Goal: Task Accomplishment & Management: Use online tool/utility

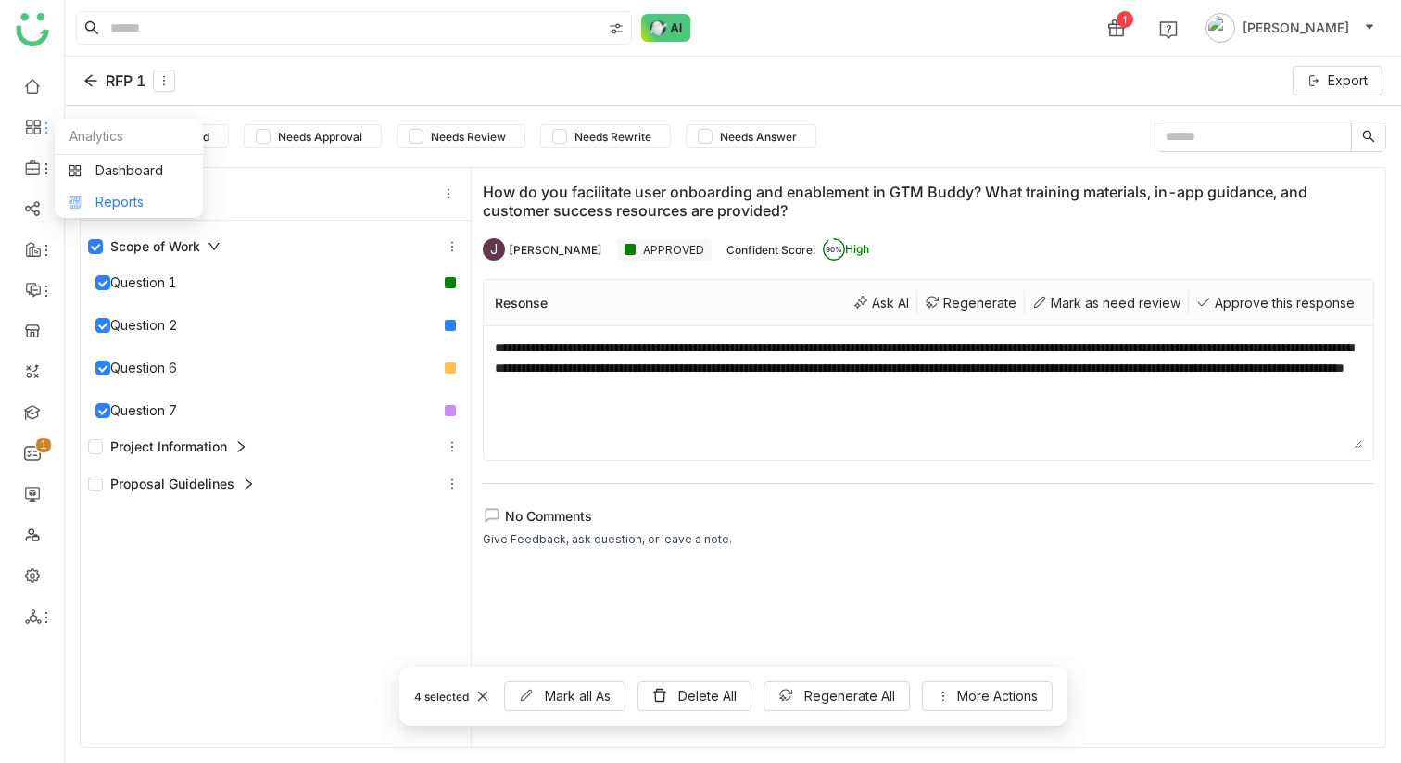
click at [123, 202] on link "Reports" at bounding box center [129, 202] width 120 height 13
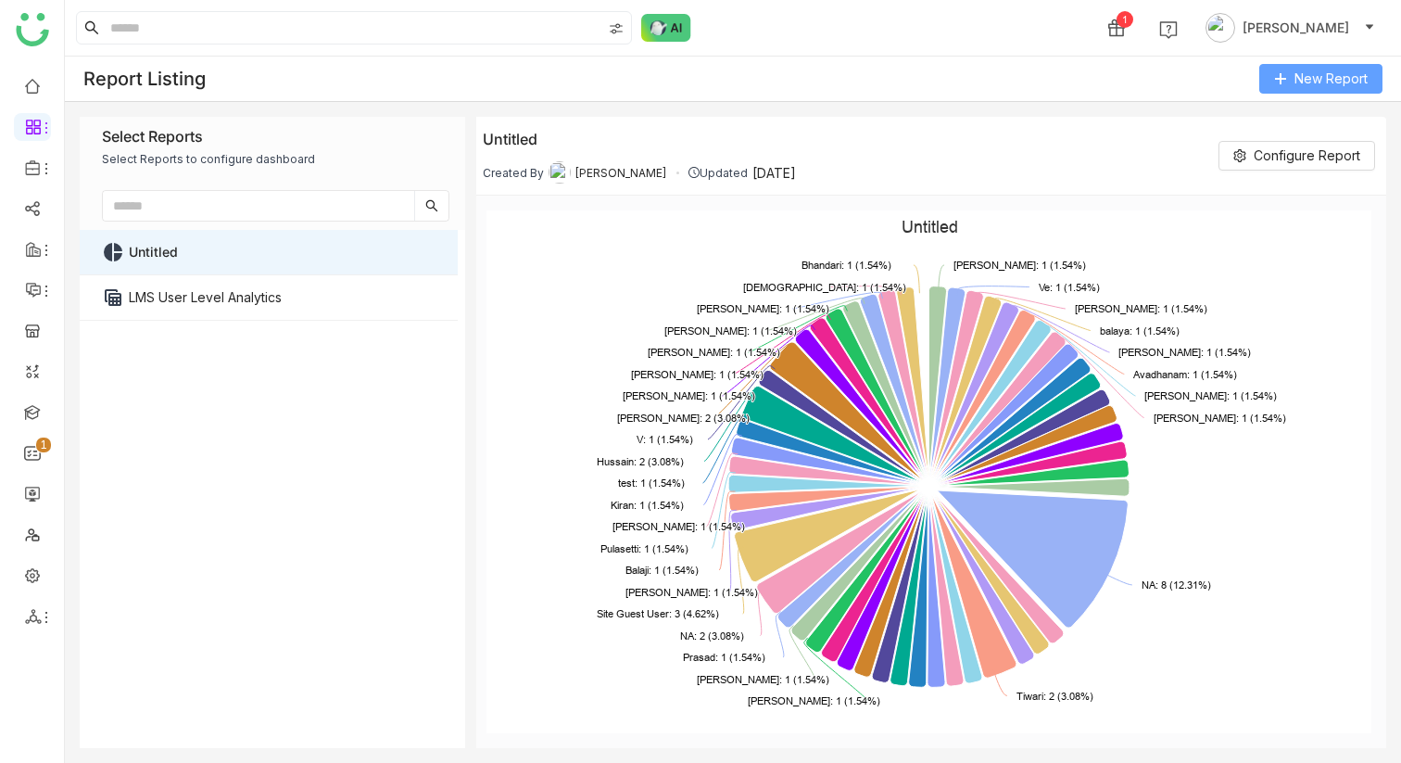
click at [1325, 70] on span "New Report" at bounding box center [1331, 79] width 73 height 20
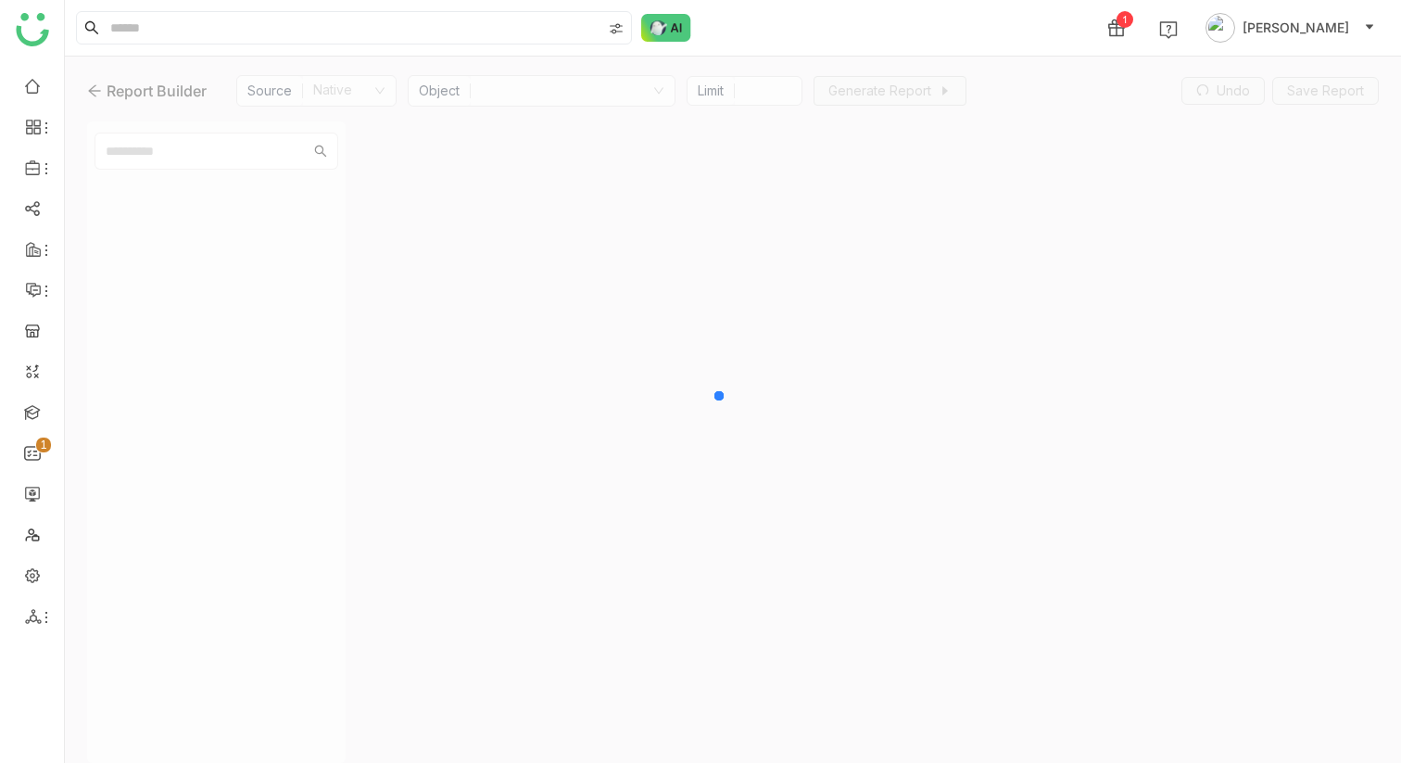
type input "***"
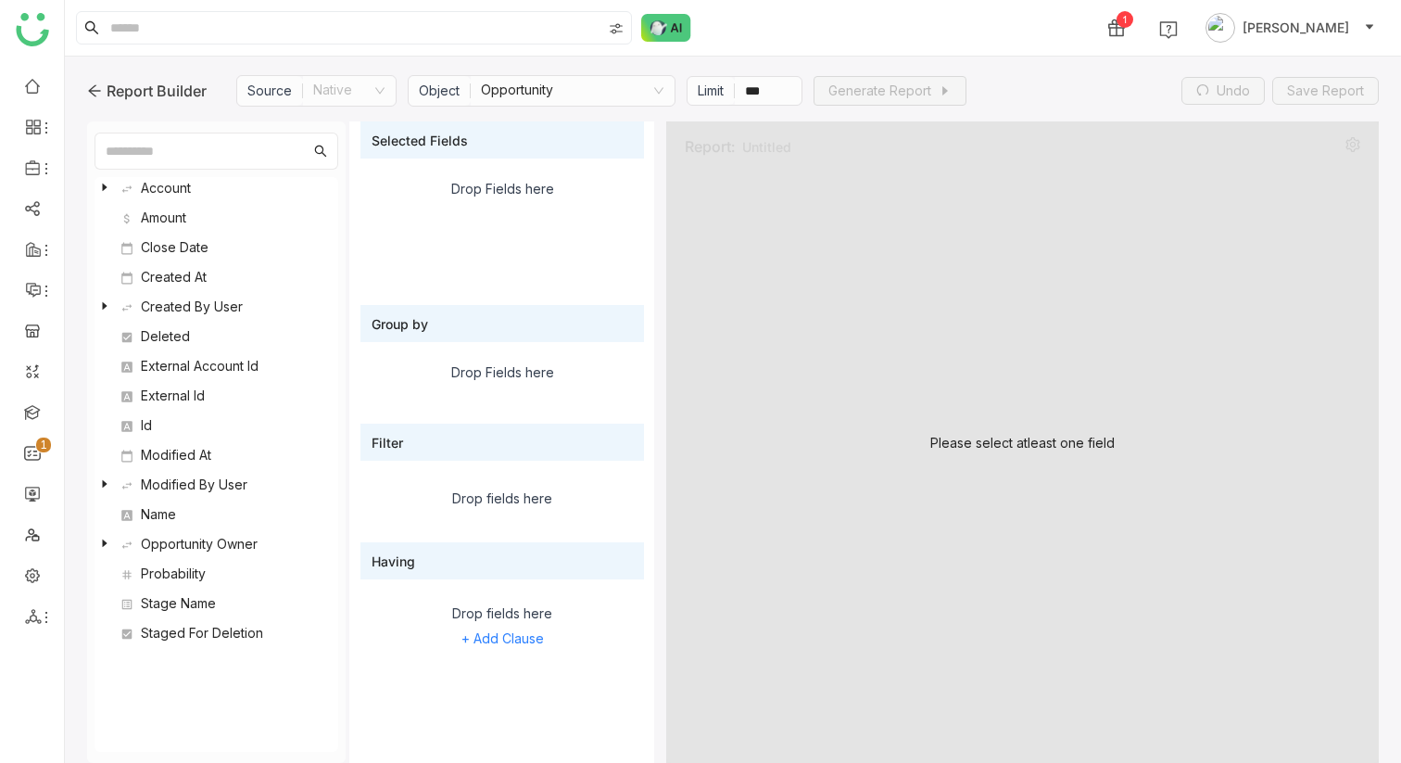
click at [553, 81] on nz-select-item "Opportunity" at bounding box center [573, 91] width 184 height 30
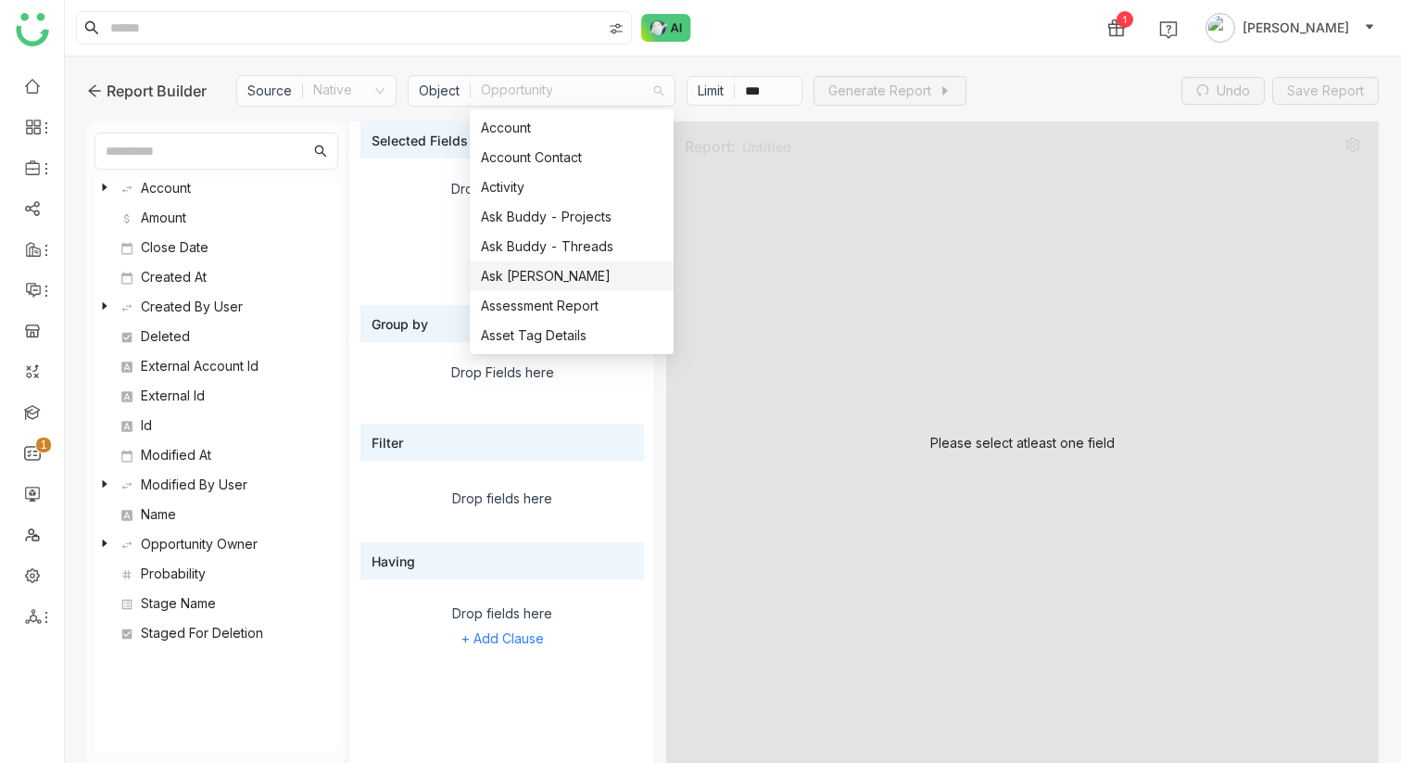
click at [567, 273] on div "Ask [PERSON_NAME]" at bounding box center [572, 276] width 182 height 20
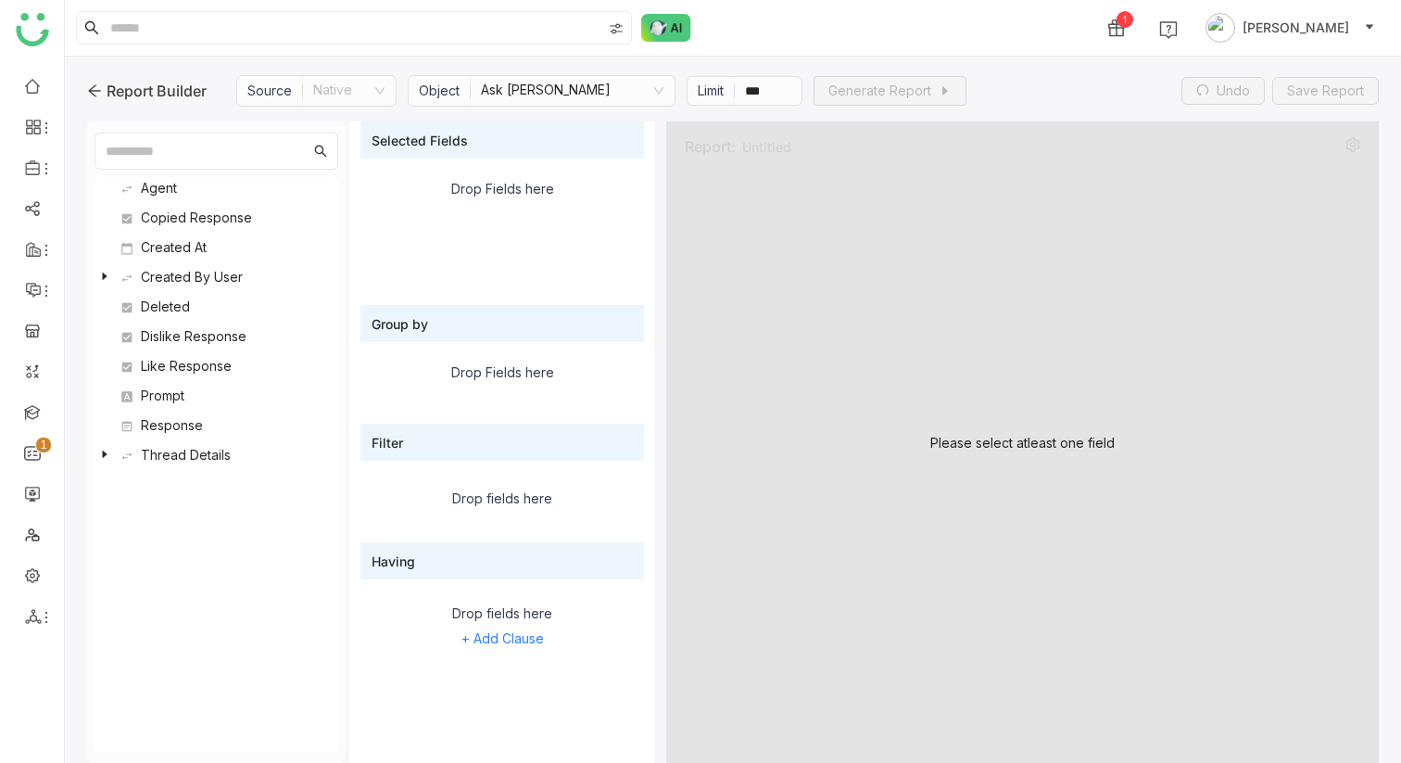
click at [565, 90] on nz-select-item "Ask [PERSON_NAME]" at bounding box center [573, 91] width 184 height 30
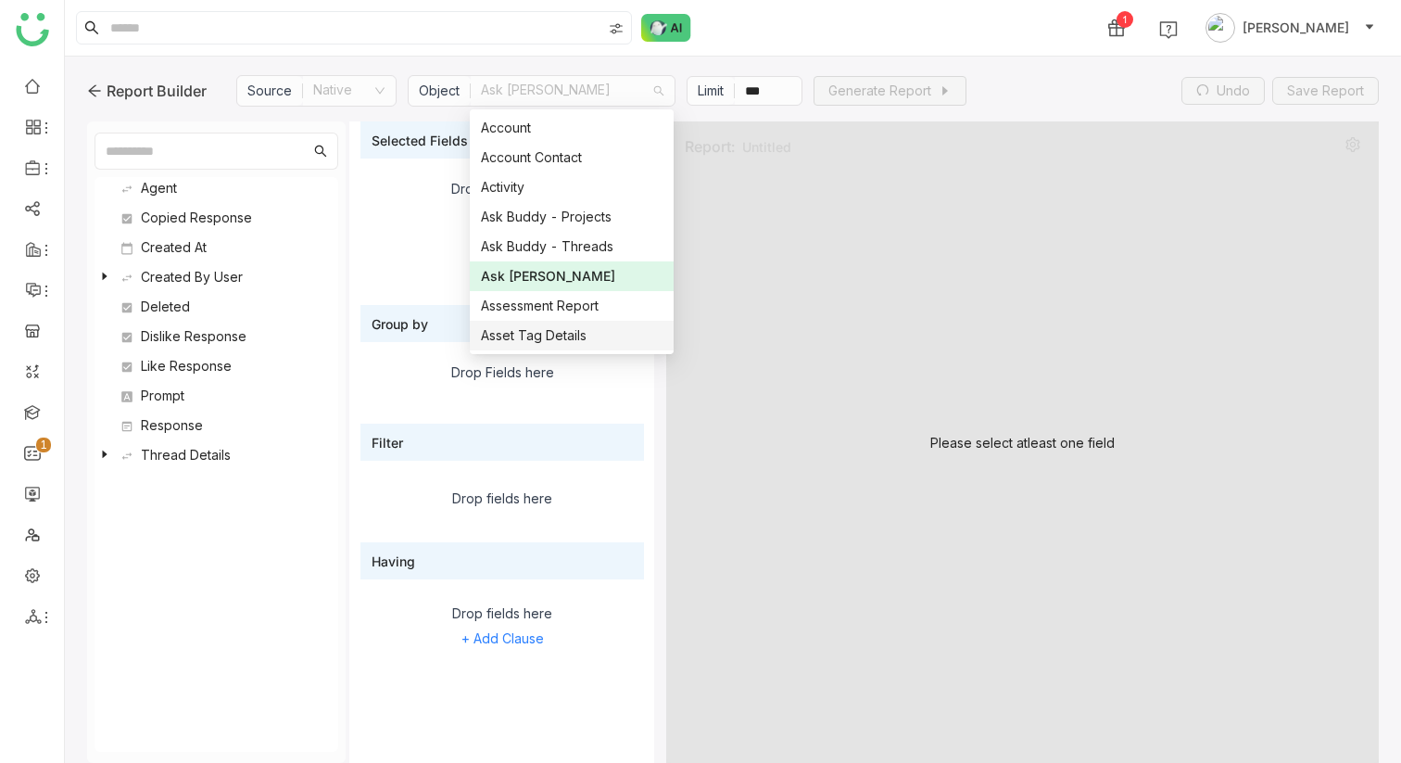
click at [757, 317] on div "Please select atleast one field" at bounding box center [1022, 441] width 713 height 641
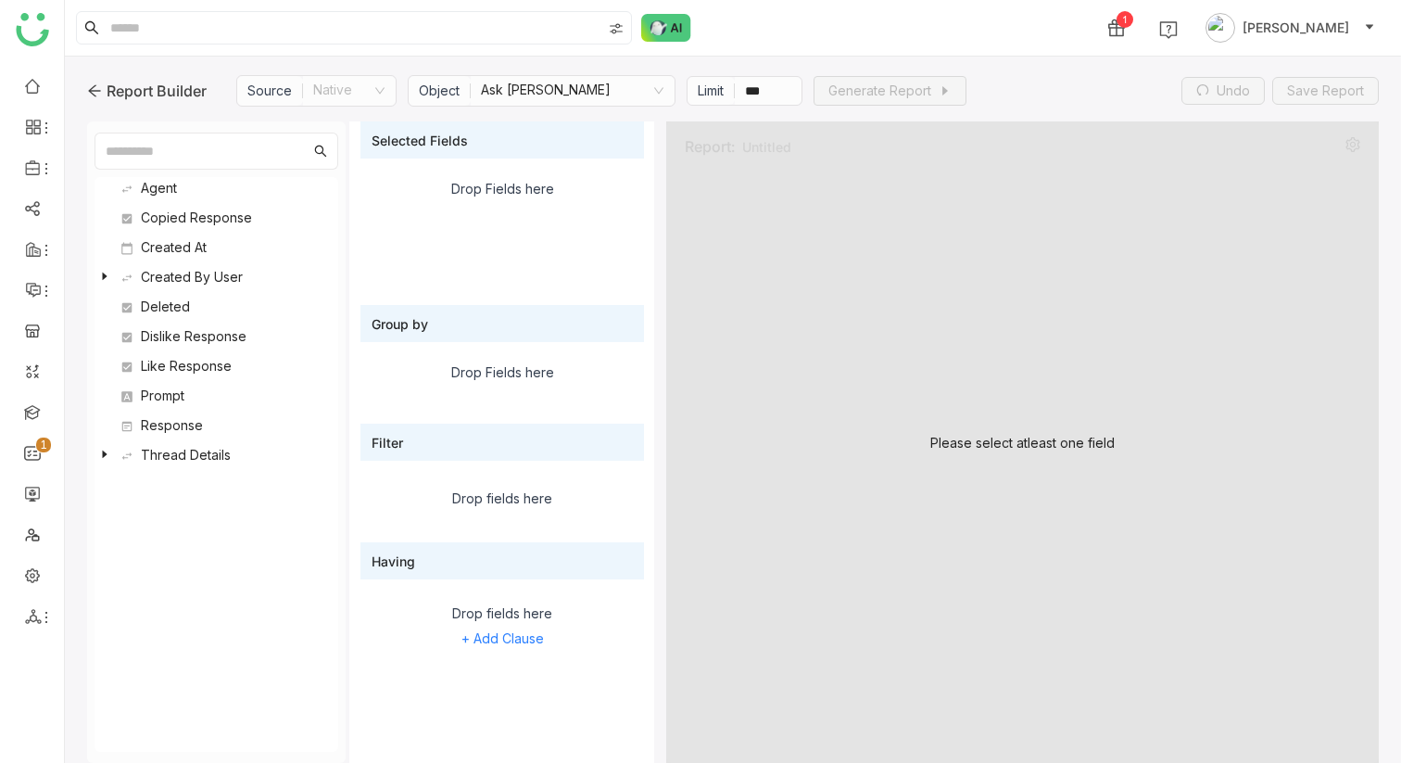
click at [102, 274] on icon at bounding box center [104, 276] width 11 height 11
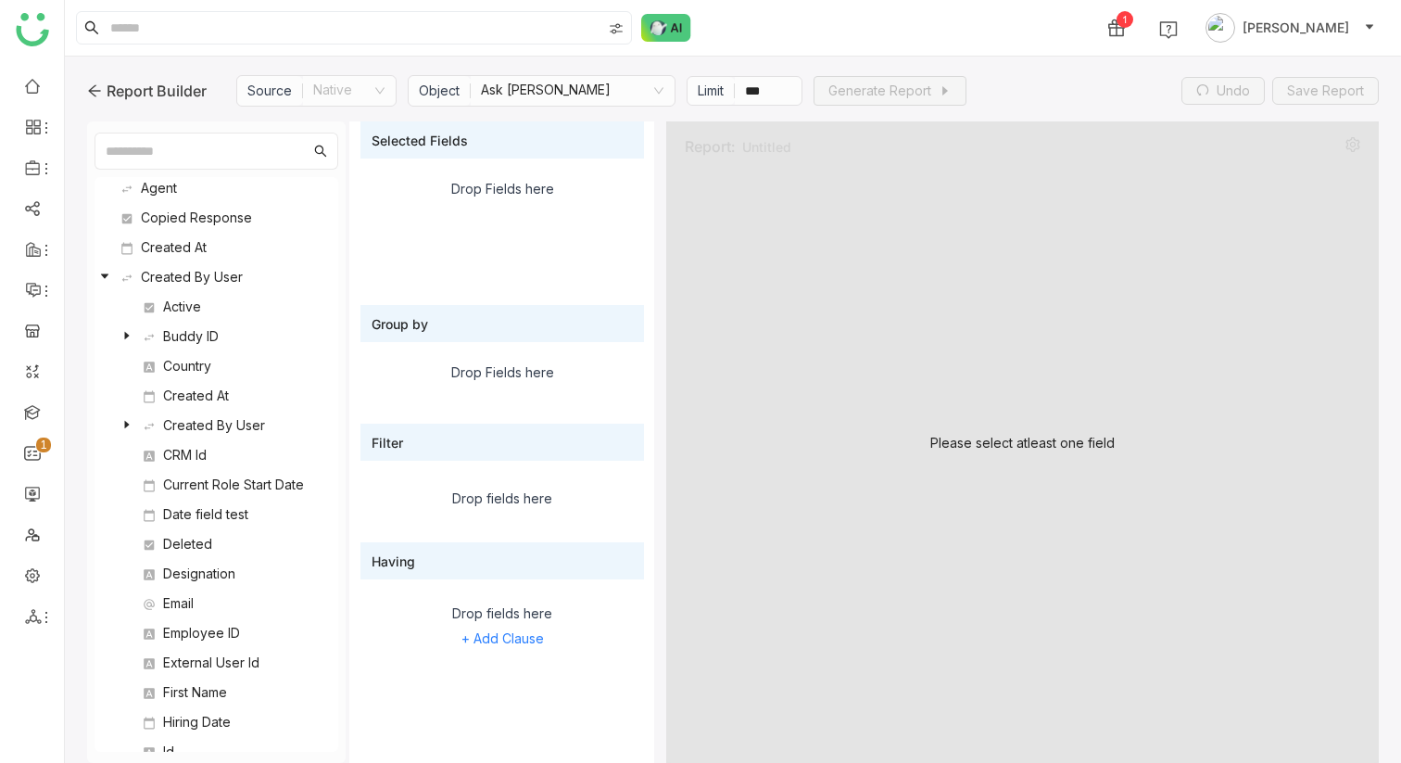
click at [103, 275] on icon at bounding box center [104, 276] width 7 height 5
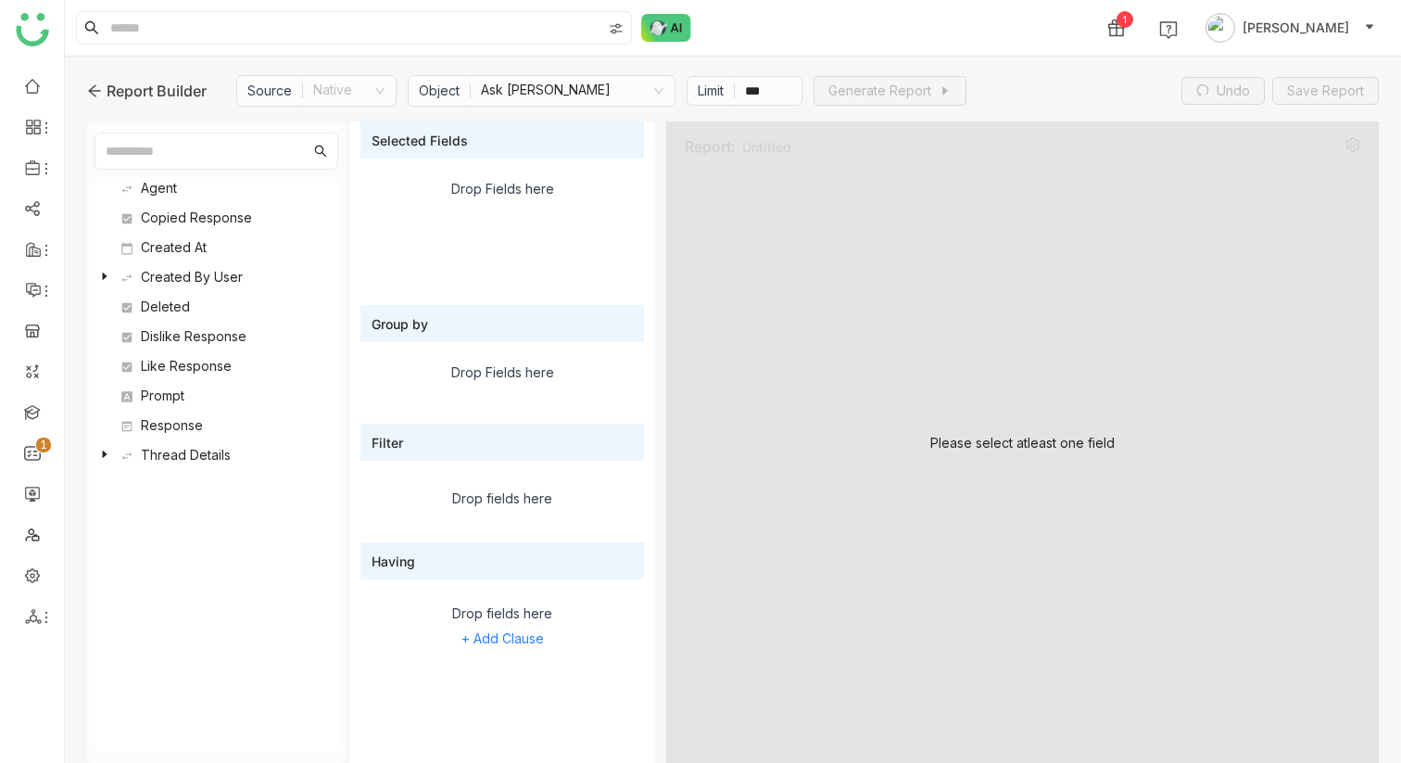
click at [106, 452] on icon at bounding box center [104, 454] width 11 height 11
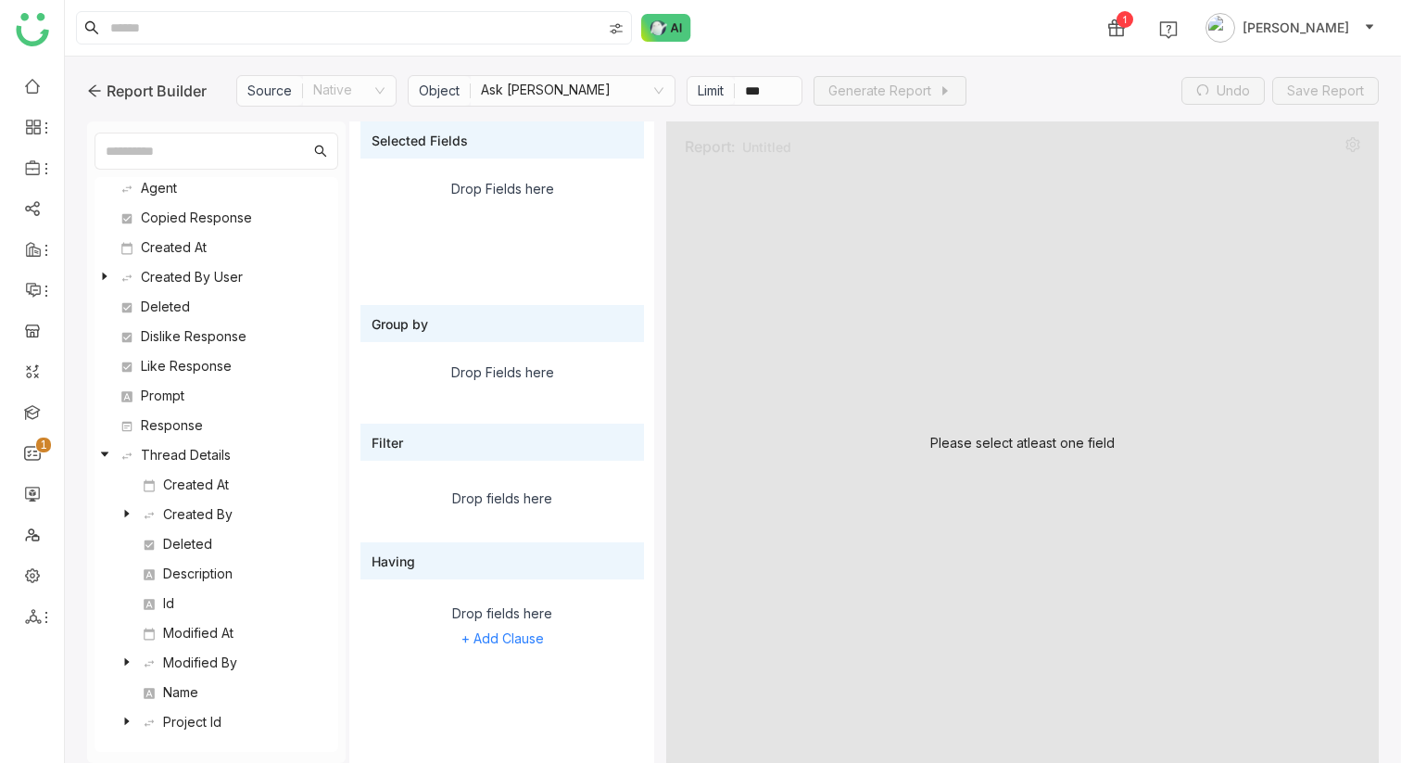
click at [128, 513] on icon at bounding box center [127, 513] width 5 height 7
click at [106, 450] on icon at bounding box center [104, 454] width 11 height 11
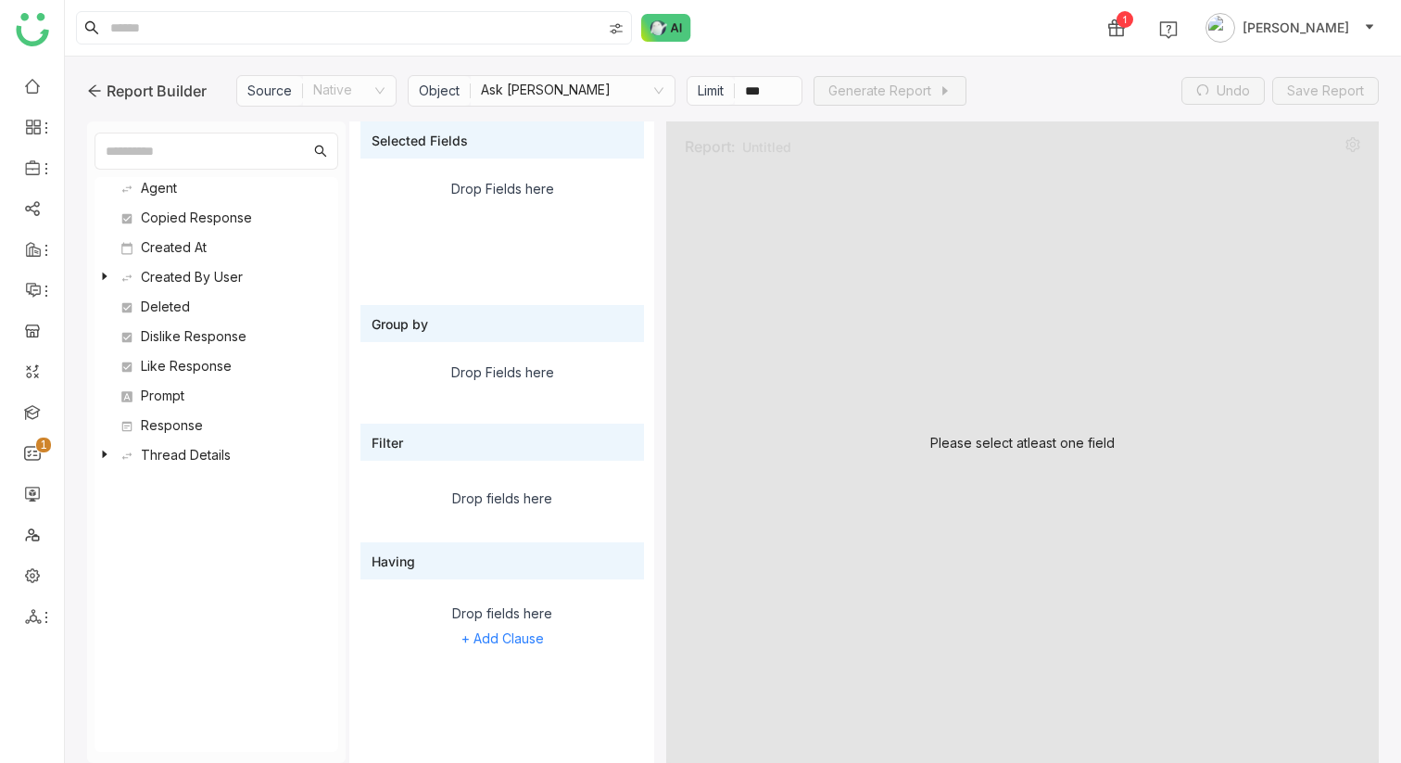
click at [108, 460] on nz-tree-node-switcher at bounding box center [104, 455] width 11 height 22
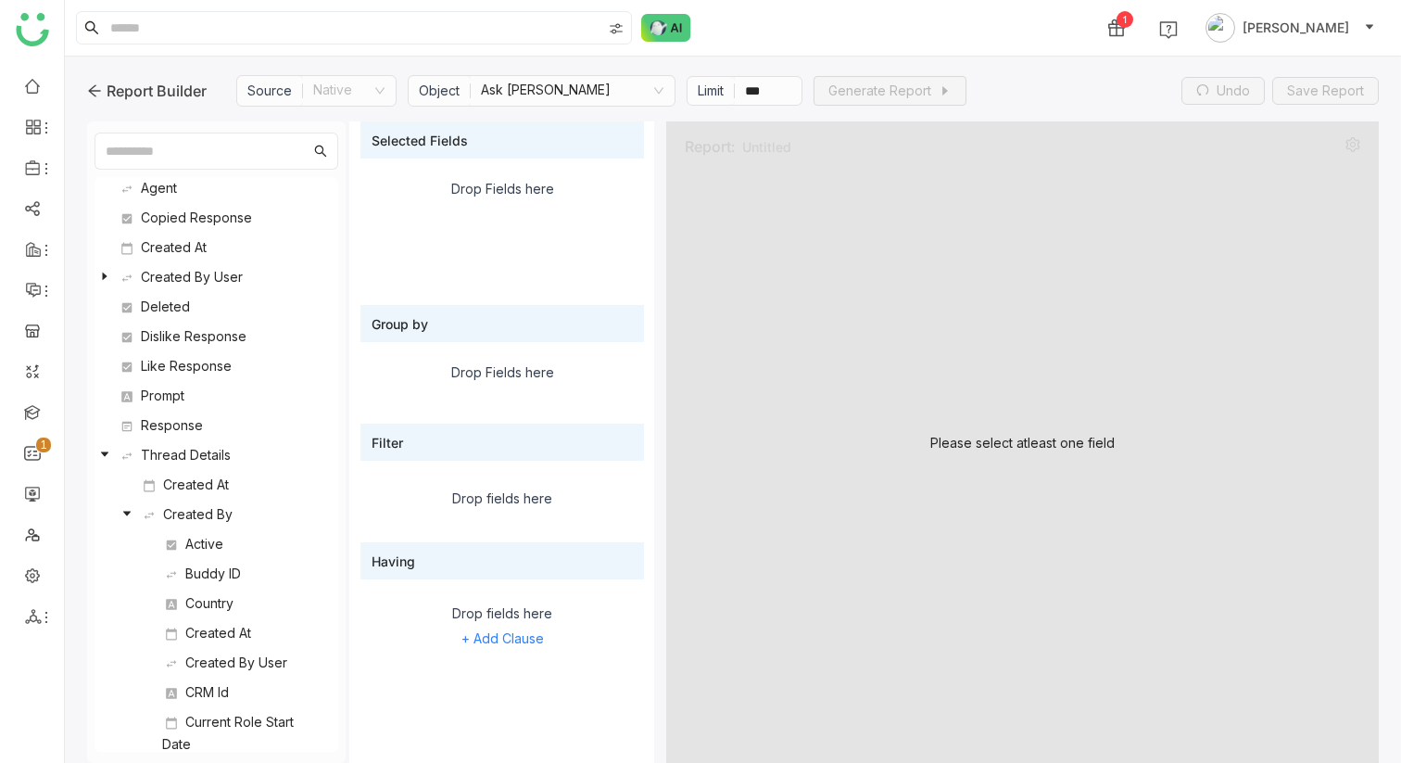
click at [127, 513] on icon at bounding box center [126, 514] width 7 height 5
click at [127, 513] on icon at bounding box center [127, 513] width 5 height 7
click at [127, 513] on icon at bounding box center [126, 514] width 7 height 5
click at [109, 451] on icon at bounding box center [104, 454] width 11 height 11
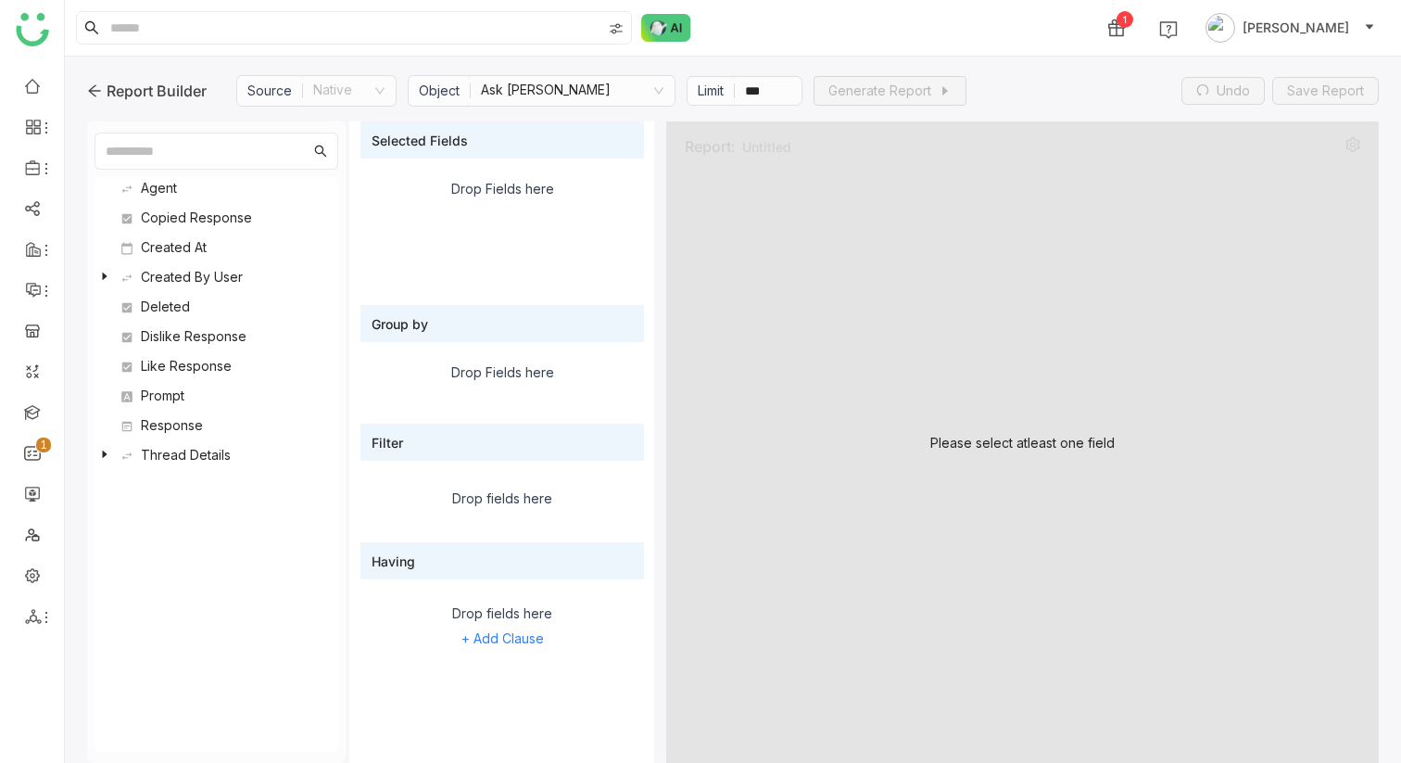
click at [109, 451] on icon at bounding box center [104, 454] width 11 height 11
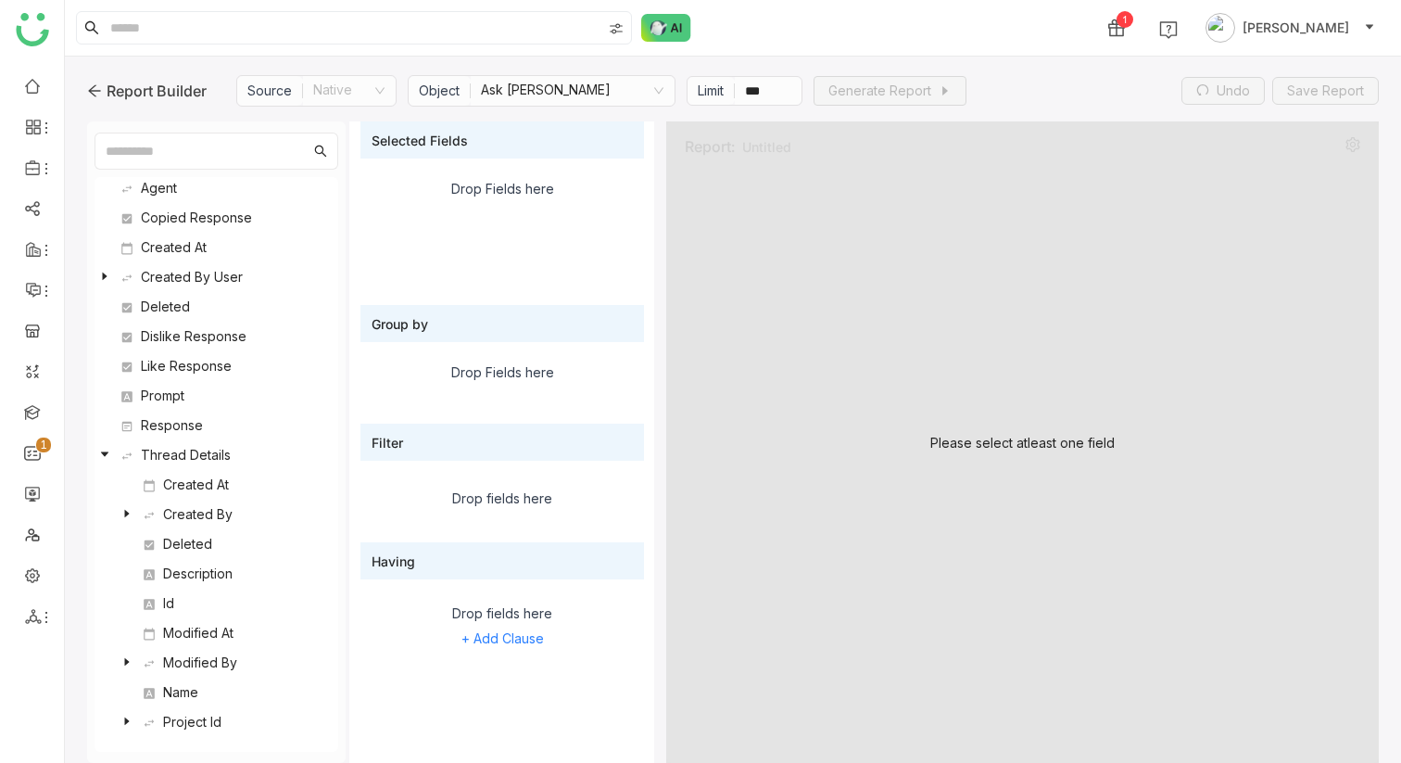
click at [109, 451] on icon at bounding box center [104, 454] width 11 height 11
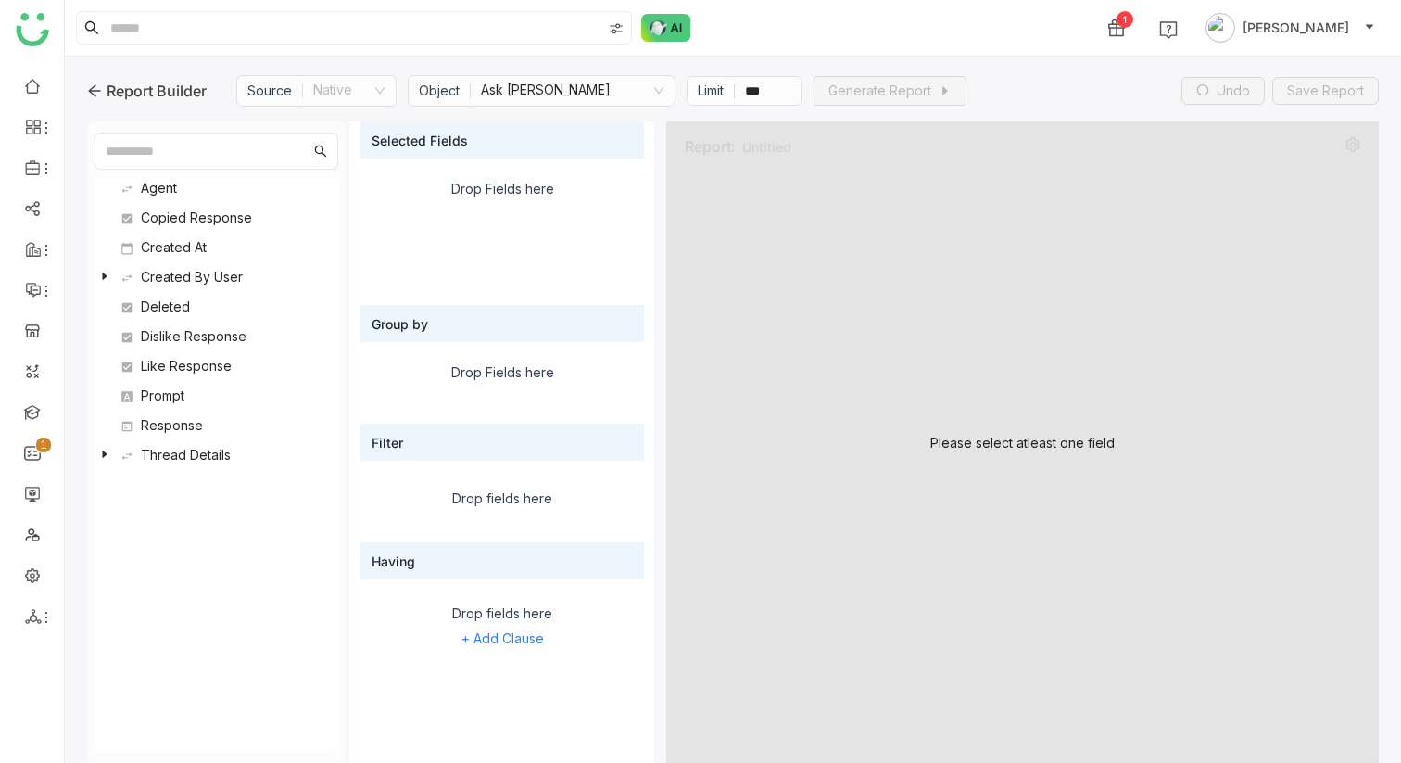
click at [197, 220] on div "Copied Response" at bounding box center [216, 218] width 197 height 22
click at [105, 451] on icon at bounding box center [104, 454] width 11 height 11
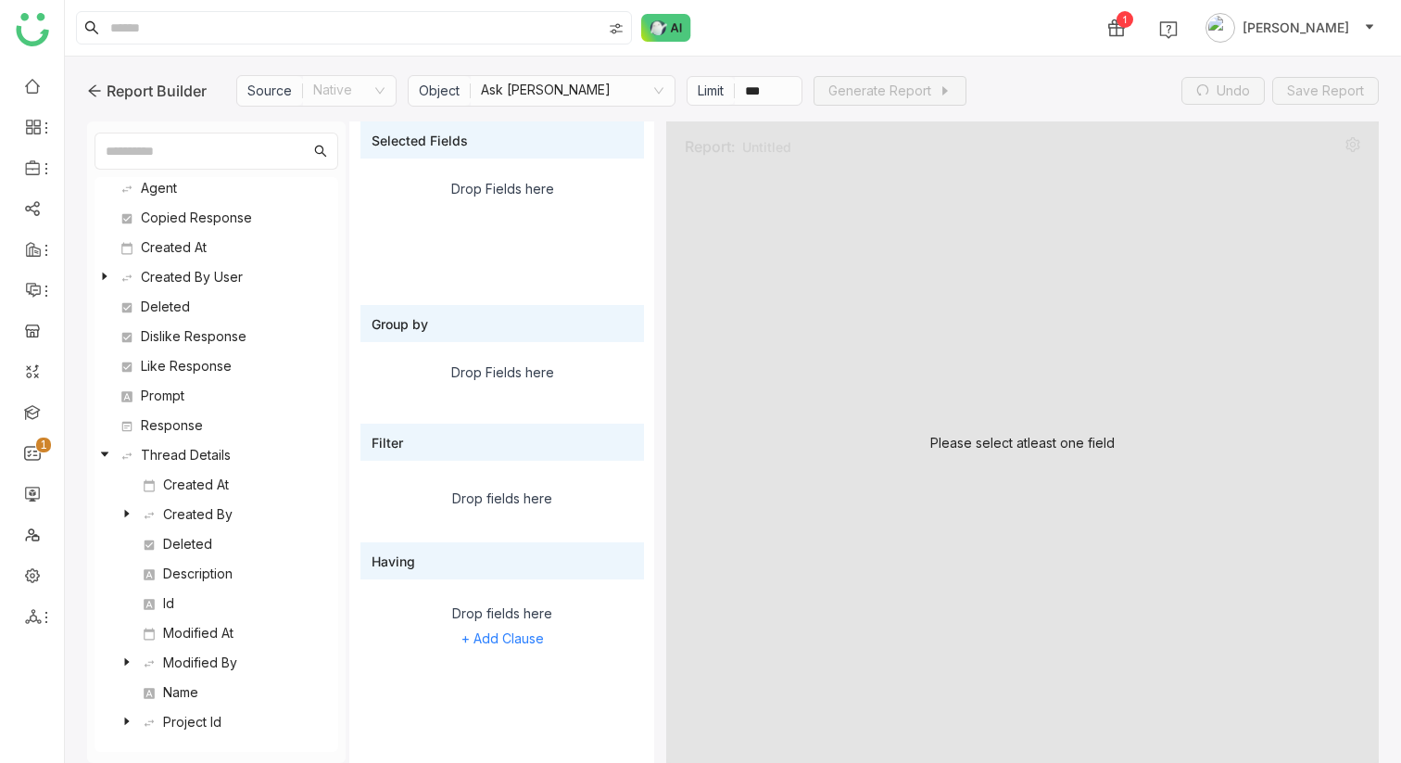
click at [111, 448] on nz-tree-node-title "Thread Details" at bounding box center [219, 455] width 219 height 22
click at [108, 449] on icon at bounding box center [104, 454] width 11 height 11
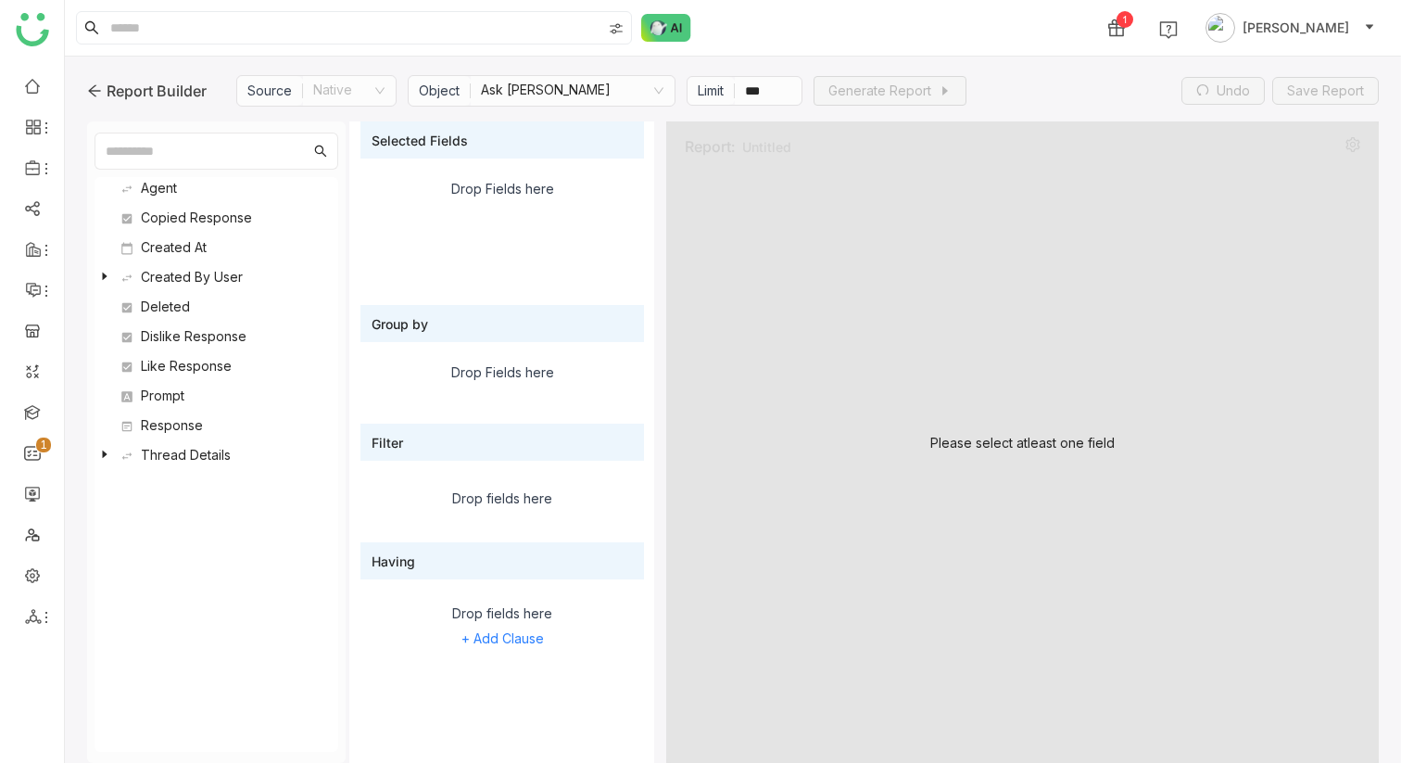
click at [108, 449] on icon at bounding box center [104, 454] width 11 height 11
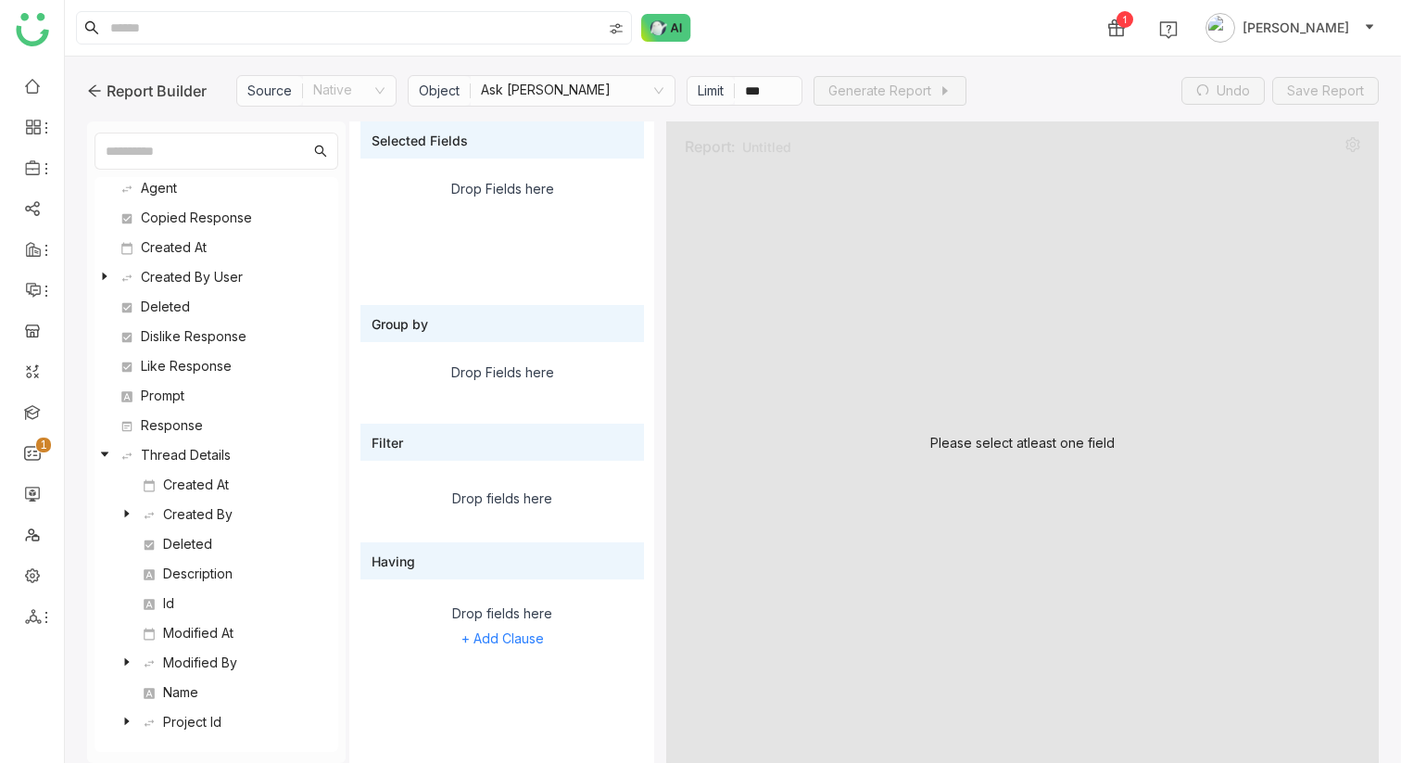
click at [130, 663] on icon at bounding box center [126, 661] width 11 height 11
click at [129, 721] on icon at bounding box center [126, 721] width 11 height 11
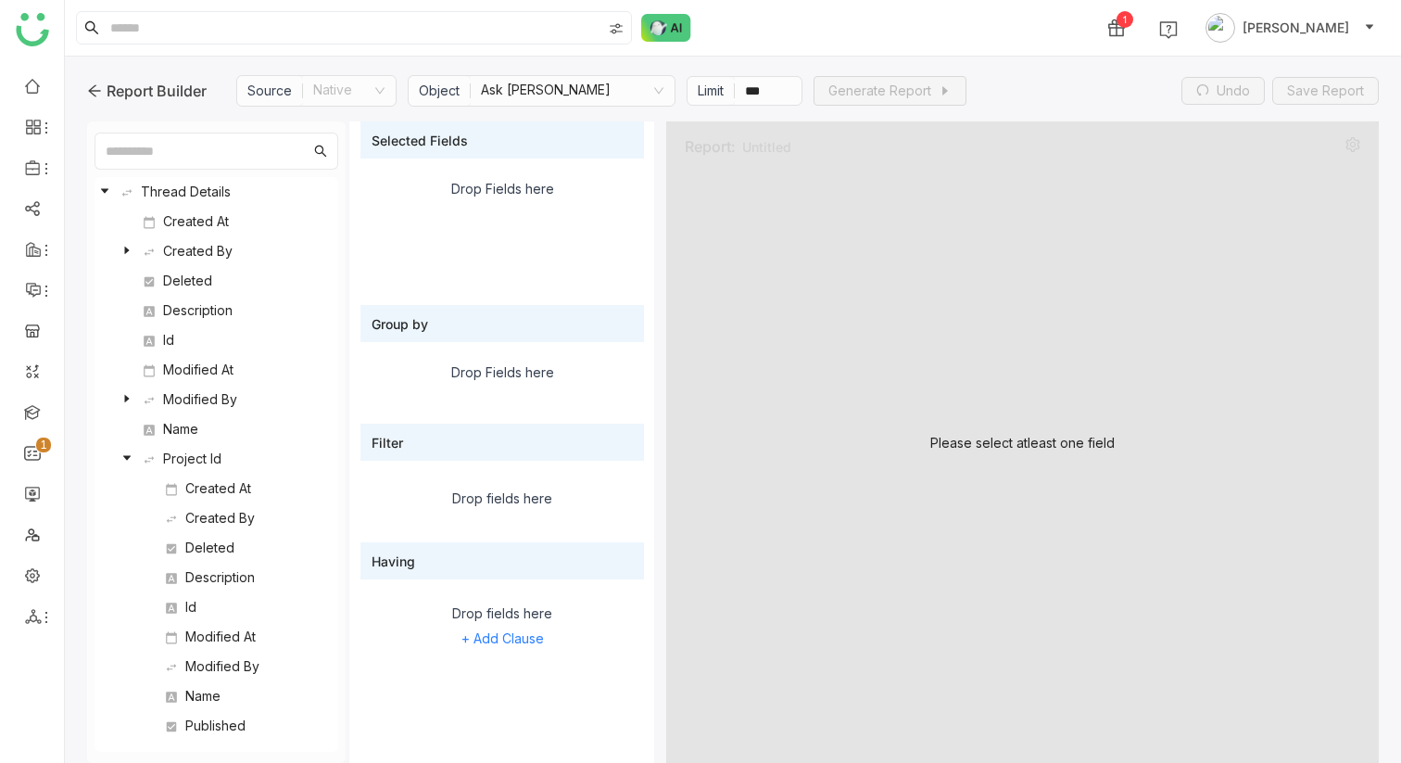
scroll to position [265, 0]
click at [118, 454] on nz-tree-node "Project Id" at bounding box center [212, 461] width 235 height 30
click at [127, 455] on icon at bounding box center [126, 456] width 7 height 5
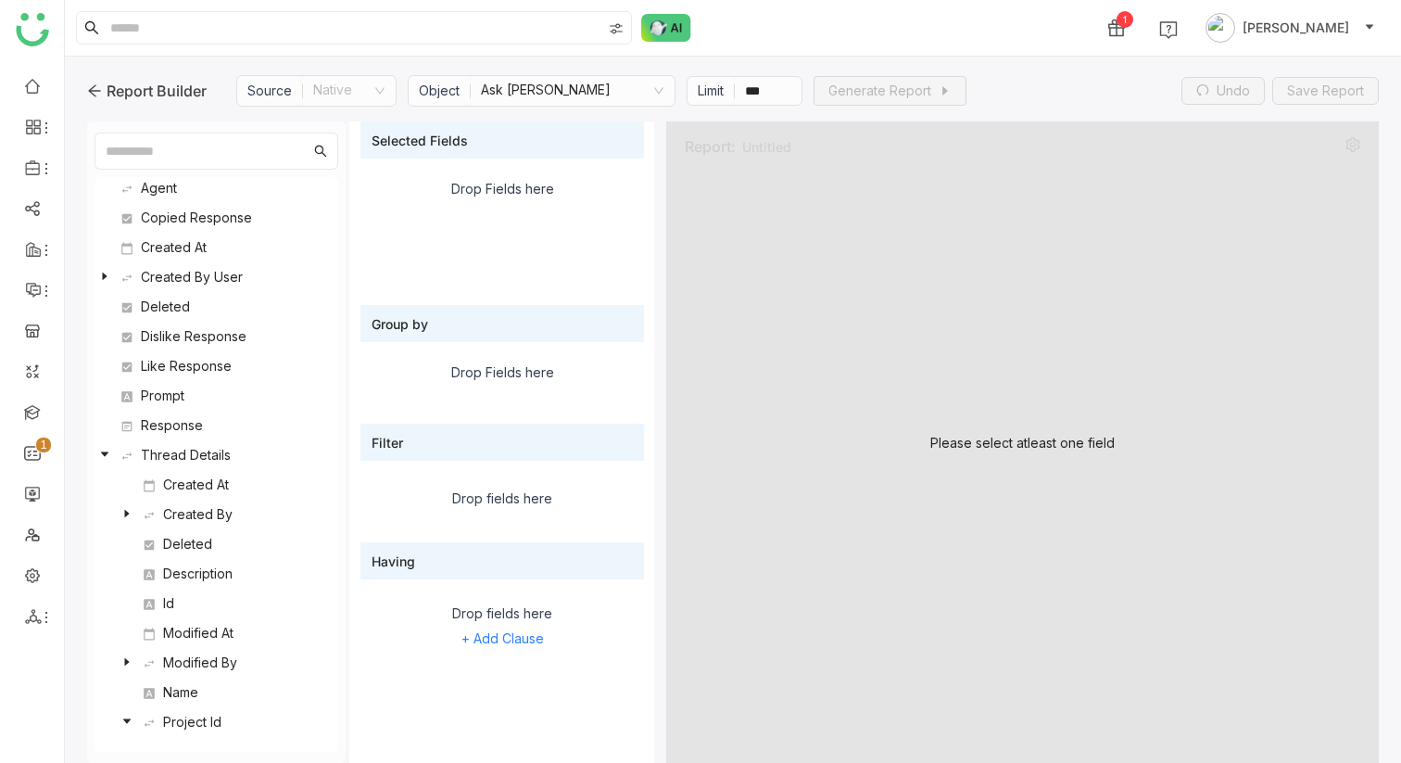
scroll to position [0, 0]
click at [108, 452] on icon at bounding box center [104, 454] width 11 height 11
